Goal: Task Accomplishment & Management: Complete application form

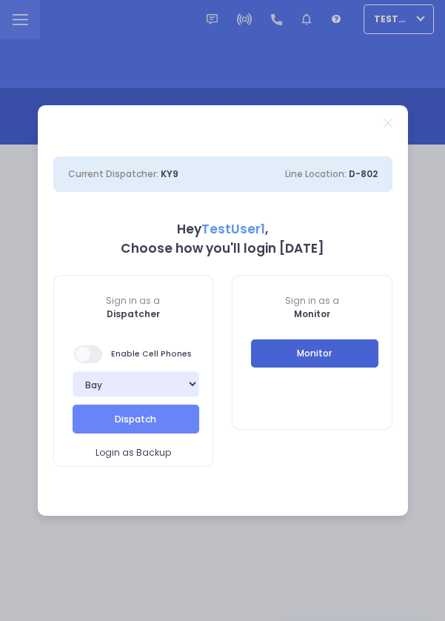
click at [356, 357] on button "Monitor" at bounding box center [314, 353] width 127 height 28
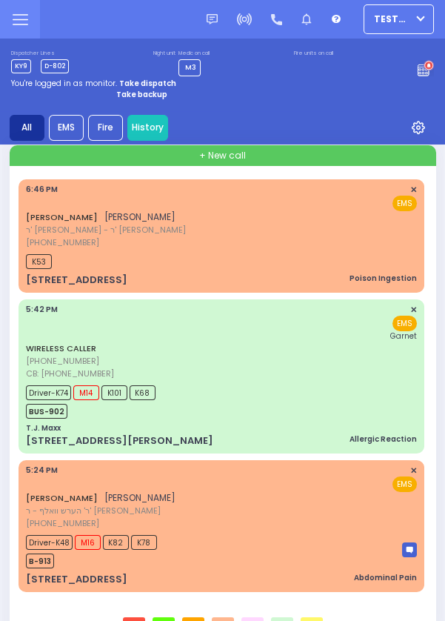
click at [296, 379] on div "WIRELESS CALLER [PHONE_NUMBER] CB: [PHONE_NUMBER] 5:42 PM ✕ EMS Garnet" at bounding box center [221, 342] width 391 height 76
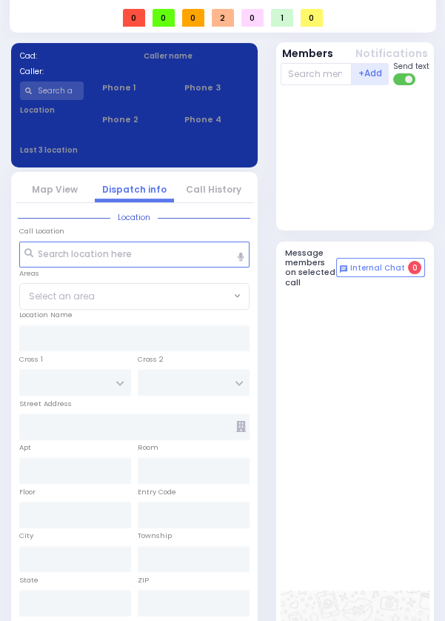
scroll to position [722, 0]
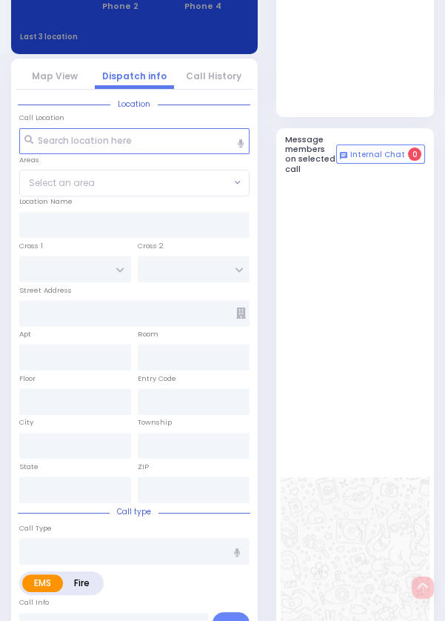
select select
type input "Allergic Reaction"
radio input "true"
type input "Goldy"
type input "[PERSON_NAME]"
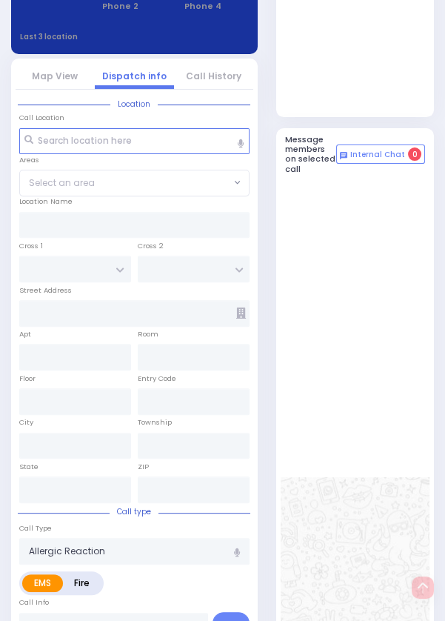
type input "17"
select select "Year"
select select "[DEMOGRAPHIC_DATA]"
type input "8455020602"
type input "17:42"
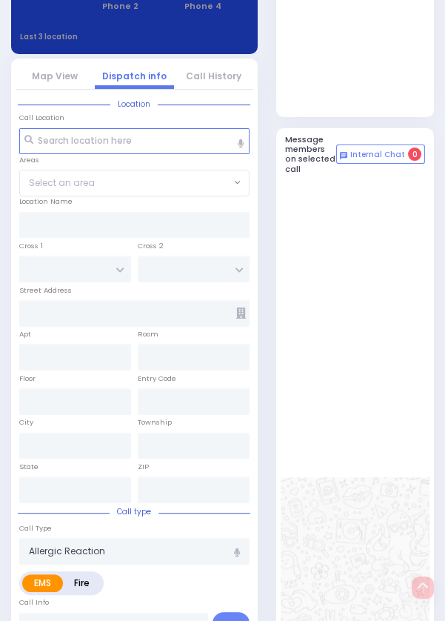
type input "17:43"
type input "17:46"
type input "18:33"
type input "18:52"
type input "[GEOGRAPHIC_DATA]"
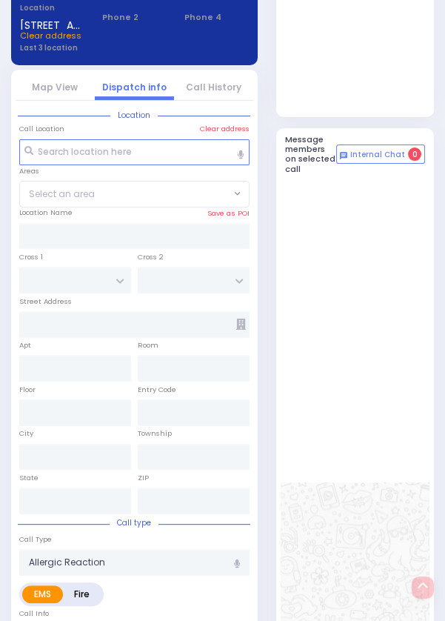
type input "T.J. Maxx"
type input "[PERSON_NAME] DR"
type input "[STREET_ADDRESS][PERSON_NAME]"
type input "Monroe"
type input "[US_STATE]"
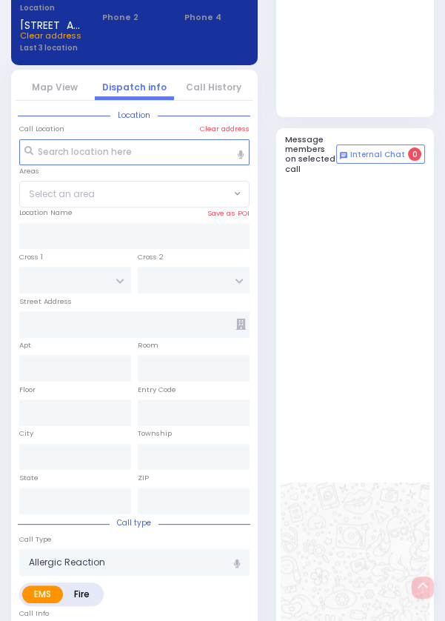
type input "10950"
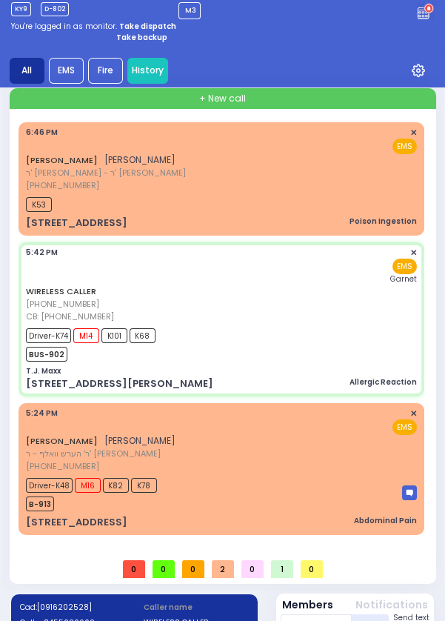
scroll to position [0, 0]
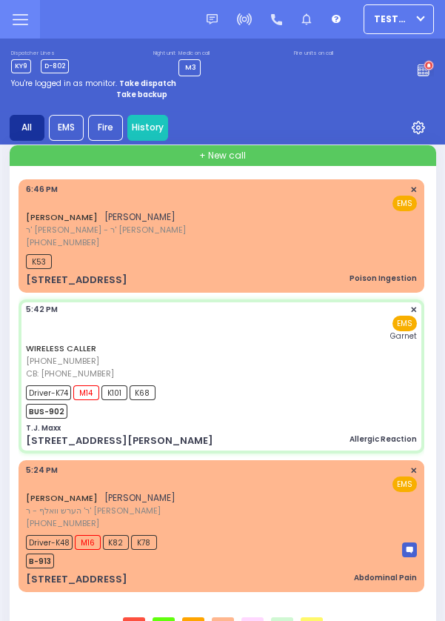
select select
radio input "true"
select select "Year"
select select "[DEMOGRAPHIC_DATA]"
select select
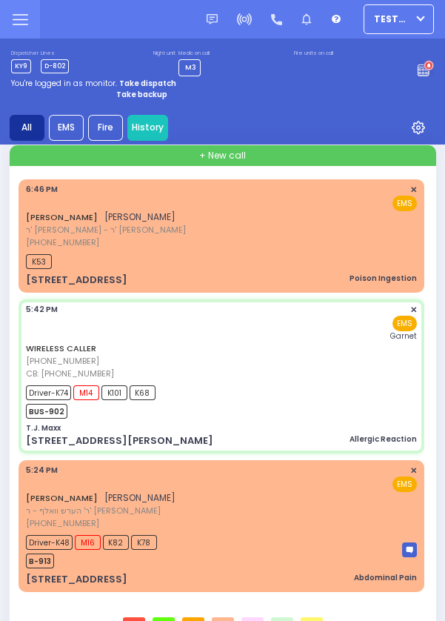
radio input "true"
select select "Year"
select select "[DEMOGRAPHIC_DATA]"
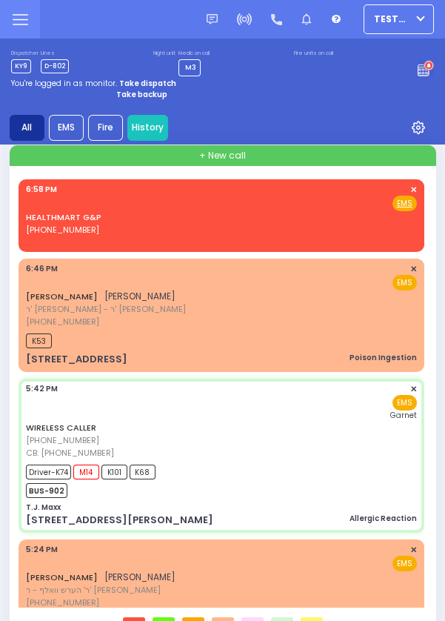
select select
radio input "true"
select select "Year"
select select "[DEMOGRAPHIC_DATA]"
